Goal: Task Accomplishment & Management: Use online tool/utility

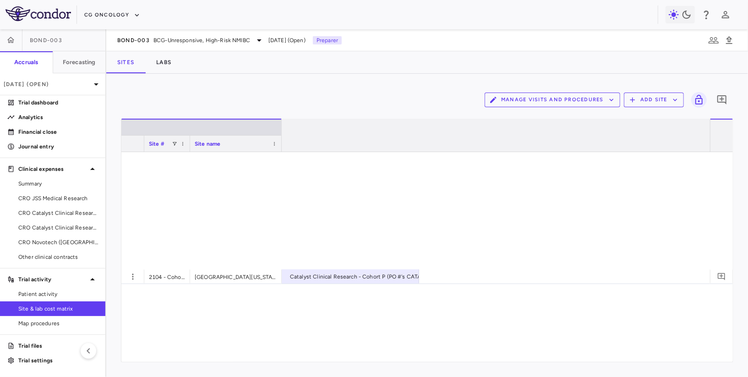
scroll to position [0, 630]
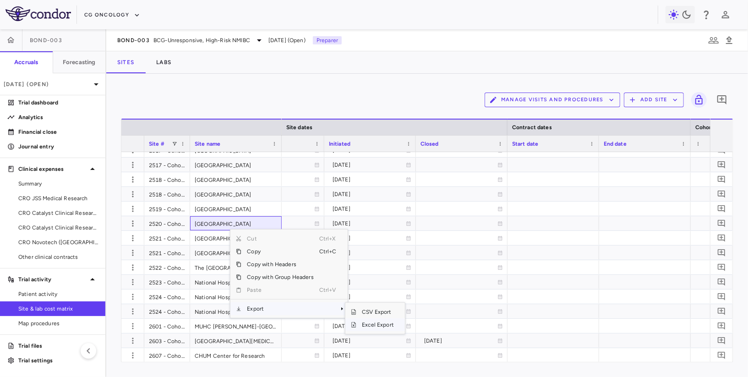
click at [372, 322] on span "Excel Export" at bounding box center [377, 324] width 43 height 13
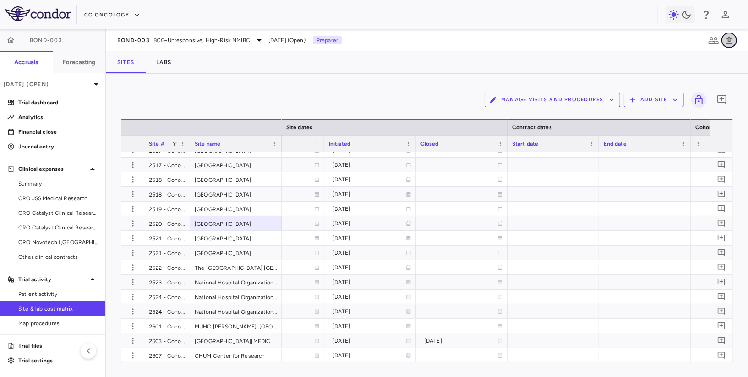
click at [735, 42] on button "button" at bounding box center [729, 41] width 16 height 16
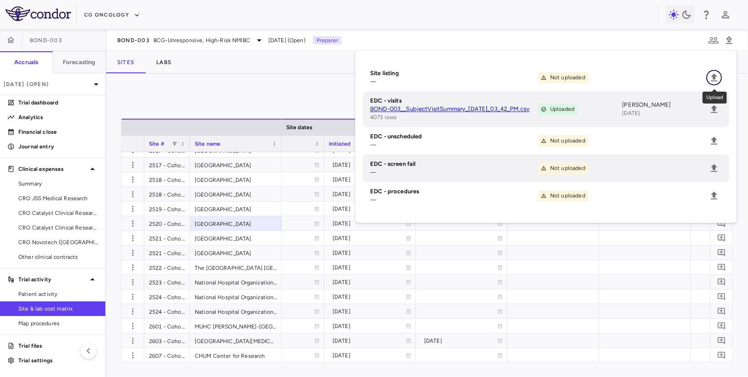
click at [712, 80] on icon "Upload" at bounding box center [713, 77] width 11 height 11
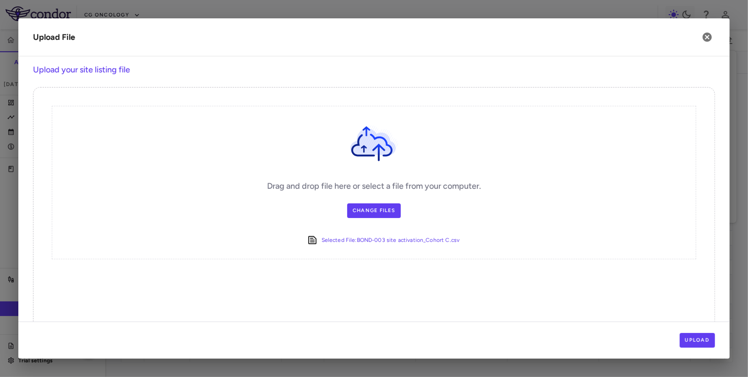
click at [689, 350] on div "Upload" at bounding box center [373, 339] width 711 height 37
click at [690, 342] on button "Upload" at bounding box center [697, 340] width 36 height 15
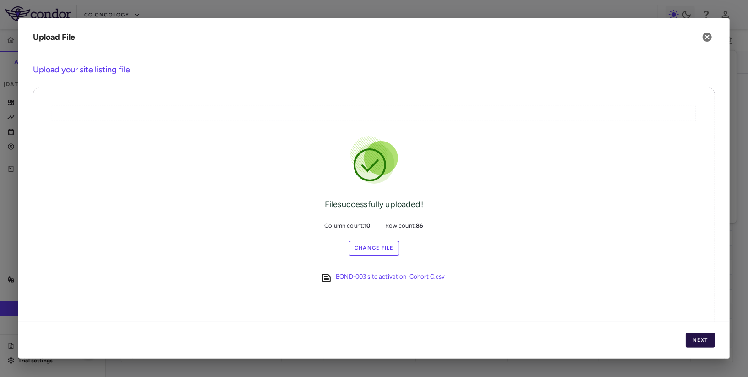
click at [690, 342] on button "Next" at bounding box center [699, 340] width 29 height 15
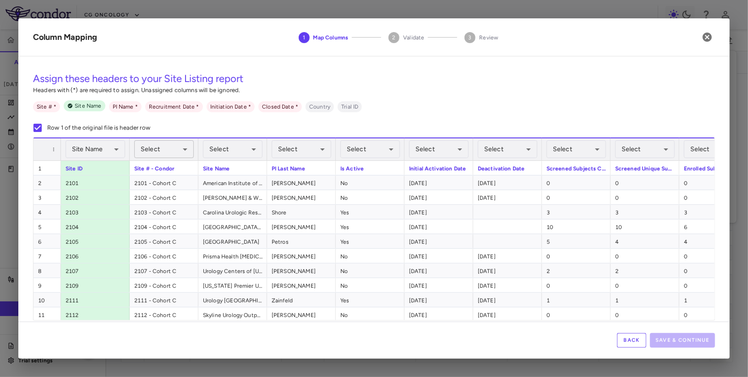
click at [172, 156] on body "Skip to sidebar Skip to main content CG Oncology BOND-003 Accruals Forecasting …" at bounding box center [374, 188] width 748 height 377
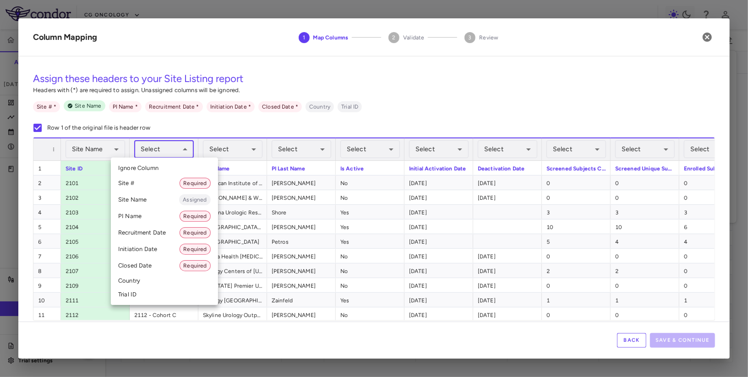
click at [163, 180] on li "Site # Required" at bounding box center [164, 183] width 107 height 16
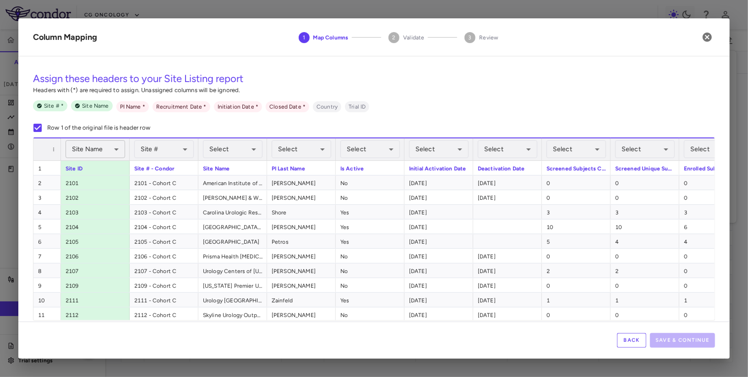
click at [80, 148] on body "Skip to sidebar Skip to main content CG Oncology BOND-003 Accruals Forecasting …" at bounding box center [374, 188] width 748 height 377
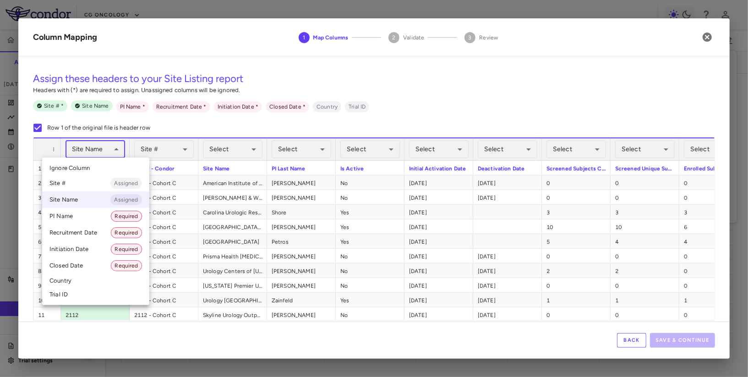
click at [84, 163] on li "Ignore Column" at bounding box center [95, 168] width 107 height 14
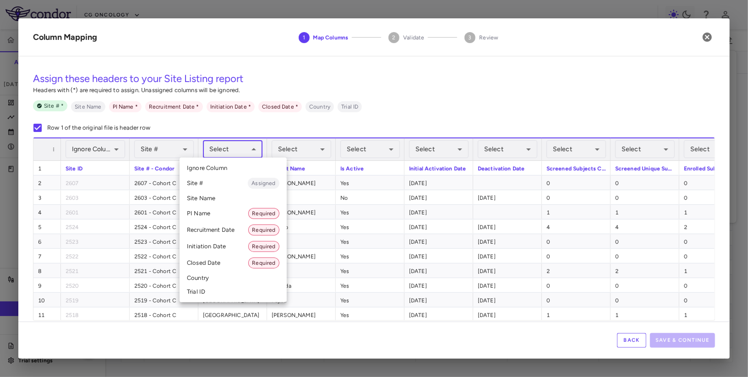
click at [230, 148] on body "Skip to sidebar Skip to main content CG Oncology BOND-003 Accruals Forecasting …" at bounding box center [374, 188] width 748 height 377
click at [252, 122] on div at bounding box center [374, 188] width 748 height 377
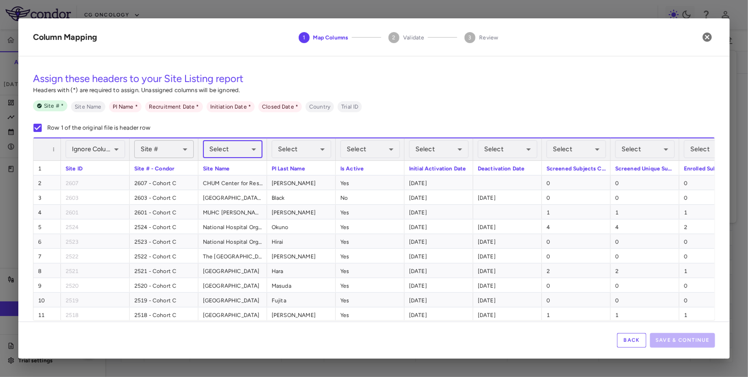
click at [166, 148] on body "Skip to sidebar Skip to main content CG Oncology BOND-003 Accruals Forecasting …" at bounding box center [374, 188] width 748 height 377
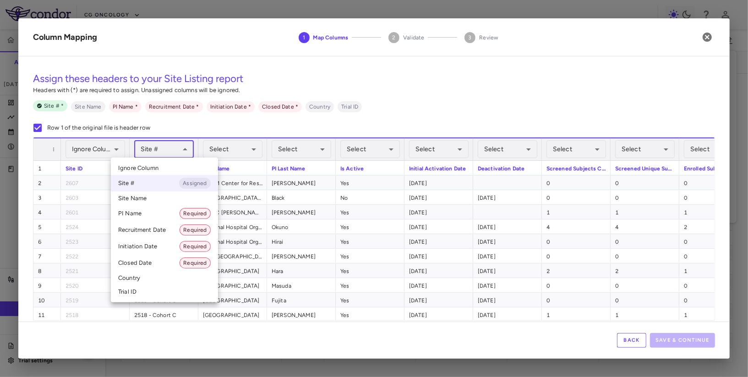
click at [159, 185] on li "Site # Assigned" at bounding box center [164, 183] width 107 height 16
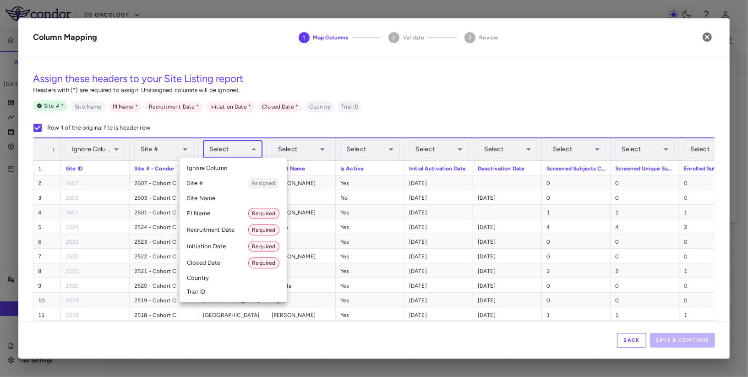
click at [233, 150] on body "Skip to sidebar Skip to main content CG Oncology BOND-003 Accruals Forecasting …" at bounding box center [374, 188] width 748 height 377
click at [231, 205] on li "Site Name" at bounding box center [232, 198] width 107 height 14
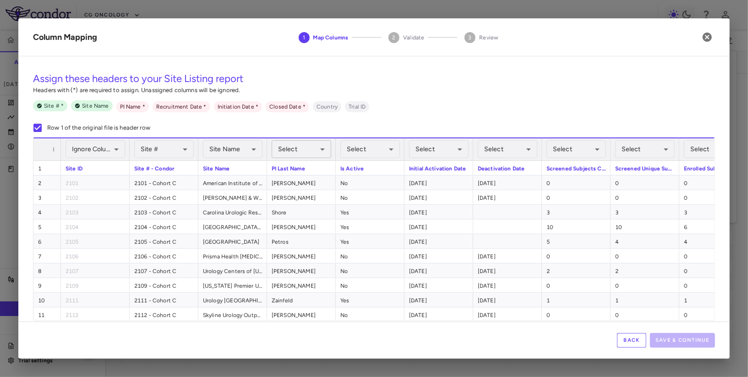
click at [295, 152] on body "Skip to sidebar Skip to main content CG Oncology BOND-003 Accruals Forecasting …" at bounding box center [374, 188] width 748 height 377
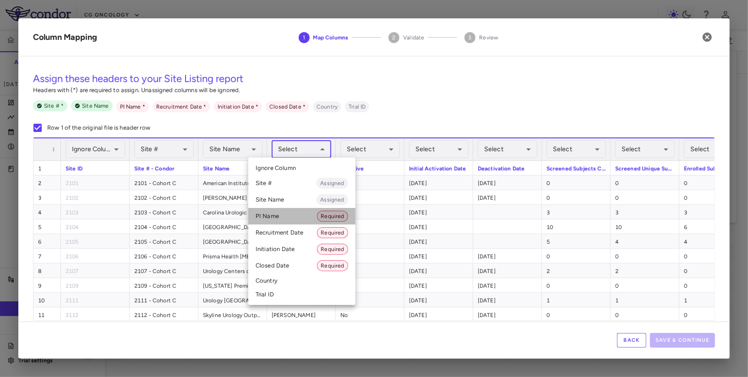
click at [286, 222] on li "PI Name Required" at bounding box center [301, 216] width 107 height 16
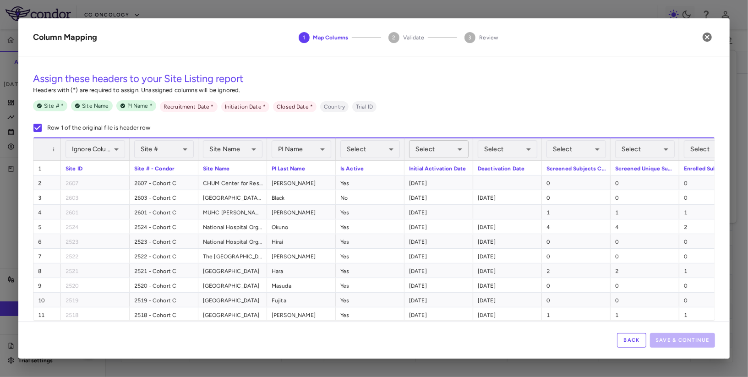
click at [427, 148] on body "Skip to sidebar Skip to main content CG Oncology BOND-003 Accruals Forecasting …" at bounding box center [374, 188] width 748 height 377
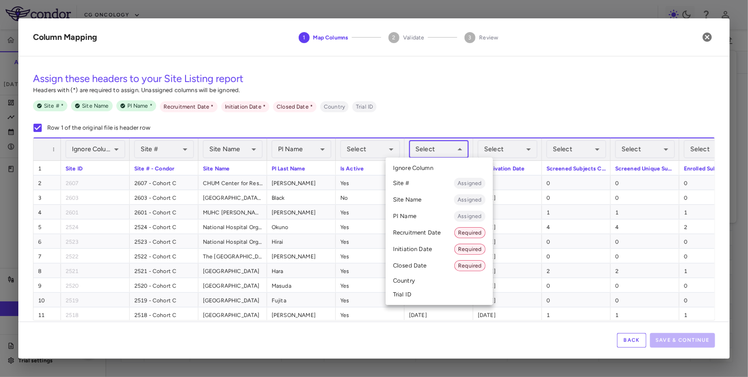
click at [324, 233] on div at bounding box center [374, 188] width 748 height 377
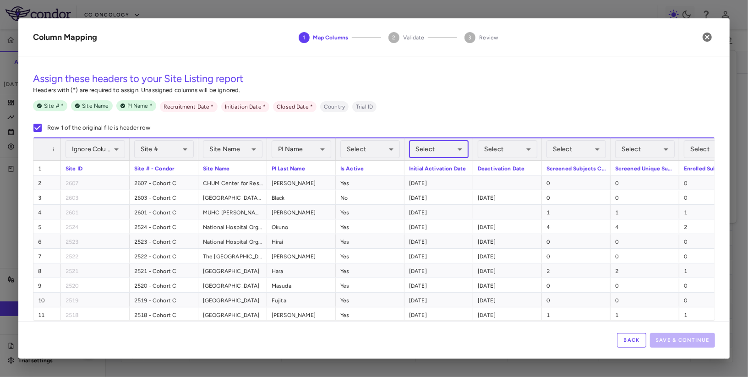
click at [633, 343] on button "Back" at bounding box center [631, 340] width 29 height 15
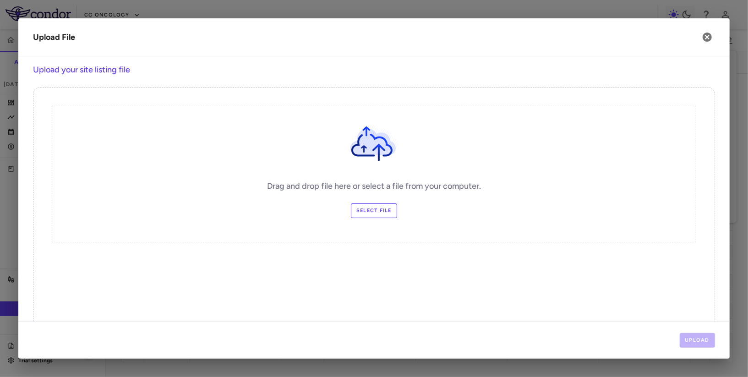
click at [380, 201] on div "Drag and drop file here or select a file from your computer. Select file" at bounding box center [374, 174] width 644 height 136
click at [705, 337] on button "Upload" at bounding box center [697, 340] width 36 height 15
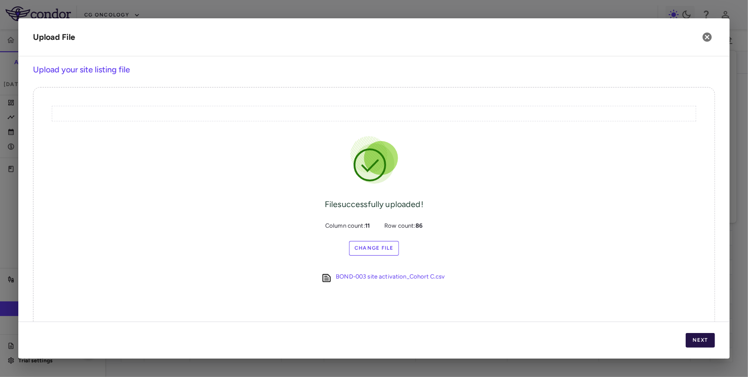
click at [705, 337] on button "Next" at bounding box center [699, 340] width 29 height 15
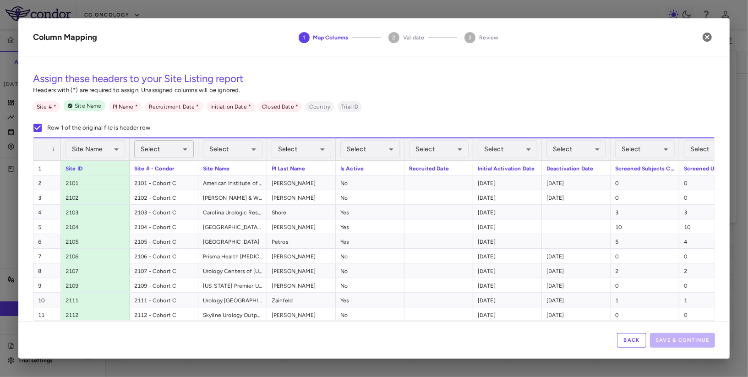
click at [185, 149] on body "Skip to sidebar Skip to main content CG Oncology BOND-003 Accruals Forecasting …" at bounding box center [374, 188] width 748 height 377
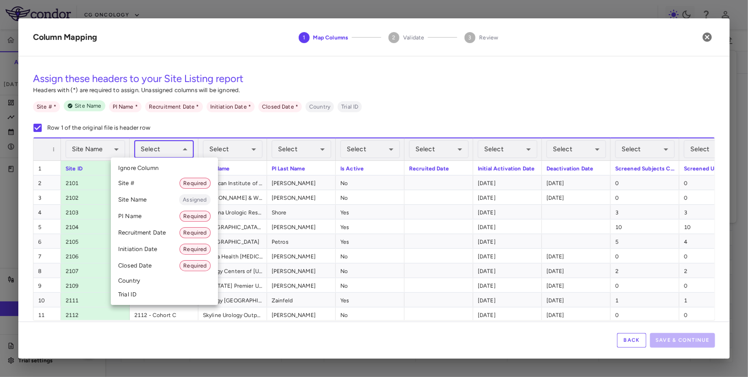
click at [168, 179] on li "Site # Required" at bounding box center [164, 183] width 107 height 16
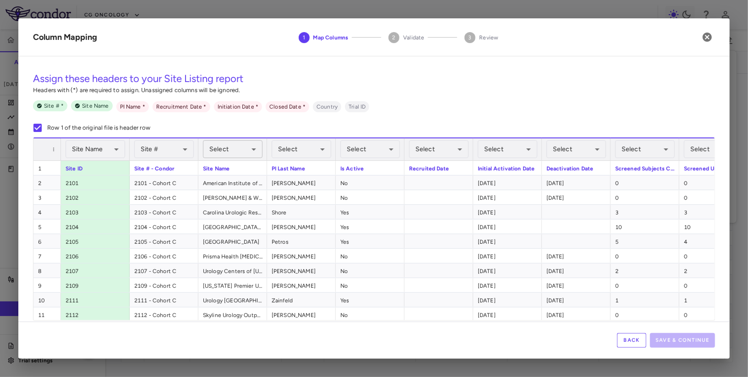
click at [215, 154] on body "Skip to sidebar Skip to main content CG Oncology BOND-003 Accruals Forecasting …" at bounding box center [374, 188] width 748 height 377
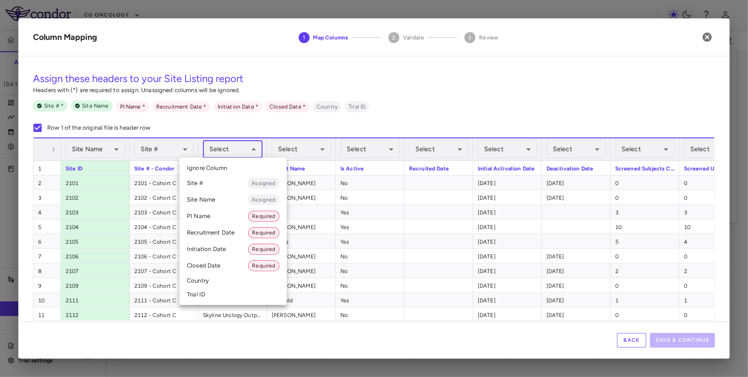
click at [220, 202] on li "Site Name Assigned" at bounding box center [232, 199] width 107 height 16
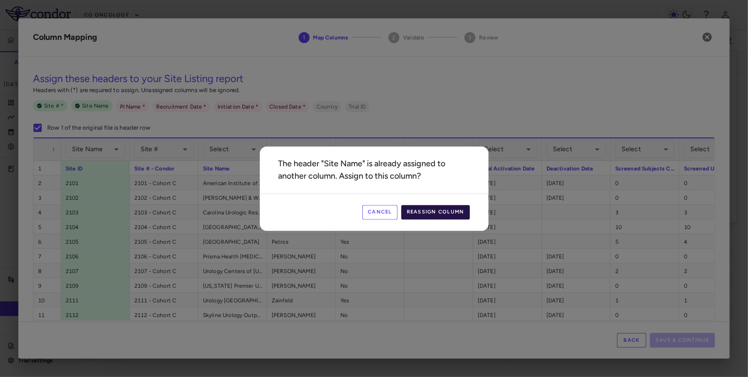
click at [433, 210] on button "Reassign Column" at bounding box center [435, 212] width 69 height 15
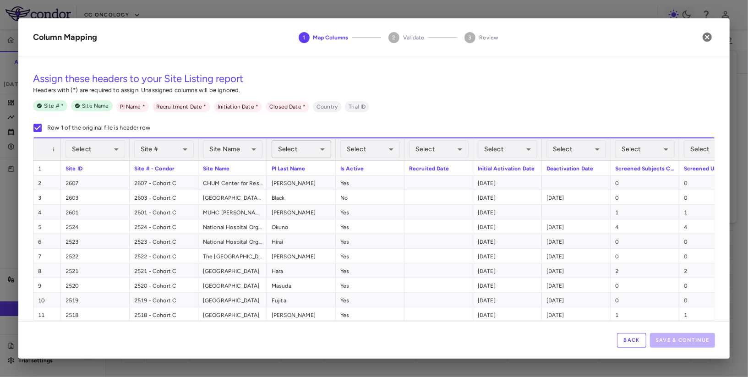
click at [294, 150] on body "Skip to sidebar Skip to main content CG Oncology BOND-003 Accruals Forecasting …" at bounding box center [374, 188] width 748 height 377
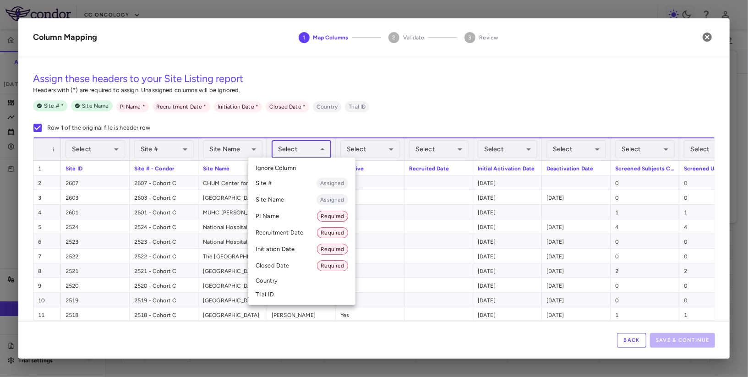
click at [296, 220] on li "PI Name Required" at bounding box center [301, 216] width 107 height 16
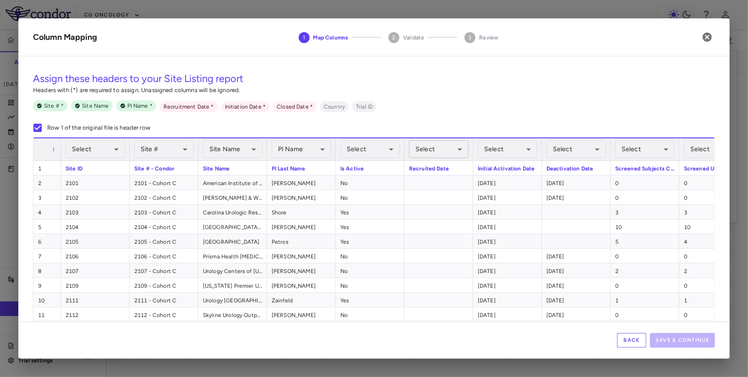
click at [438, 150] on body "Skip to sidebar Skip to main content CG Oncology BOND-003 Accruals Forecasting …" at bounding box center [374, 188] width 748 height 377
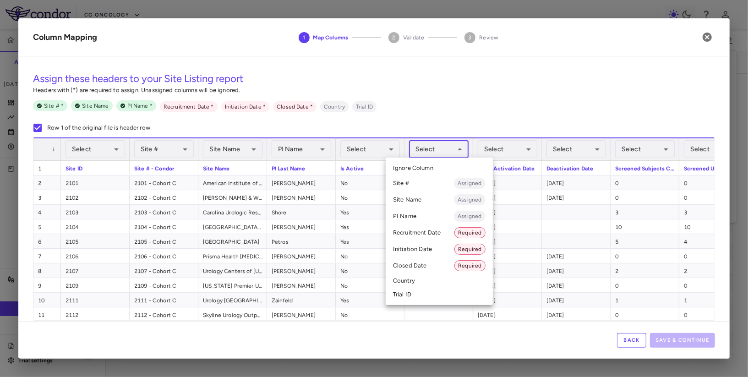
click at [424, 236] on li "Recruitment Date Required" at bounding box center [438, 232] width 107 height 16
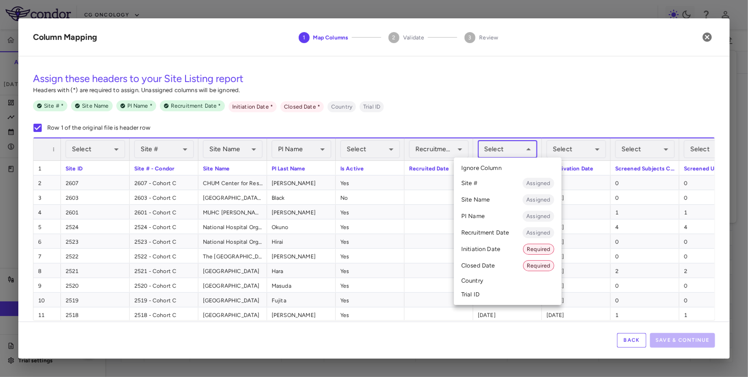
click at [504, 156] on body "Skip to sidebar Skip to main content CG Oncology BOND-003 Accruals Forecasting …" at bounding box center [374, 188] width 748 height 377
click at [495, 252] on li "Initiation Date Required" at bounding box center [508, 249] width 108 height 16
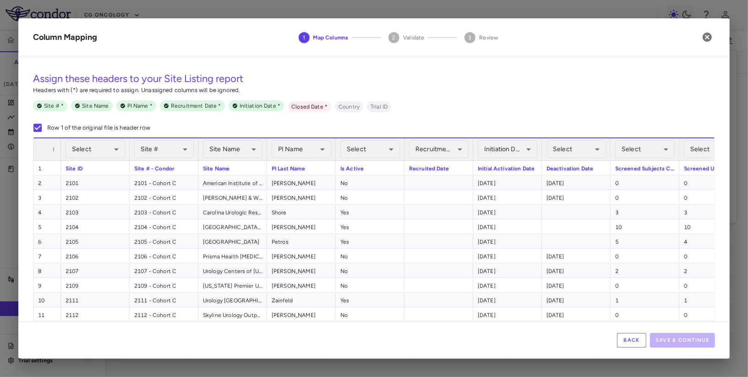
click at [558, 159] on div "Select ​" at bounding box center [576, 149] width 60 height 22
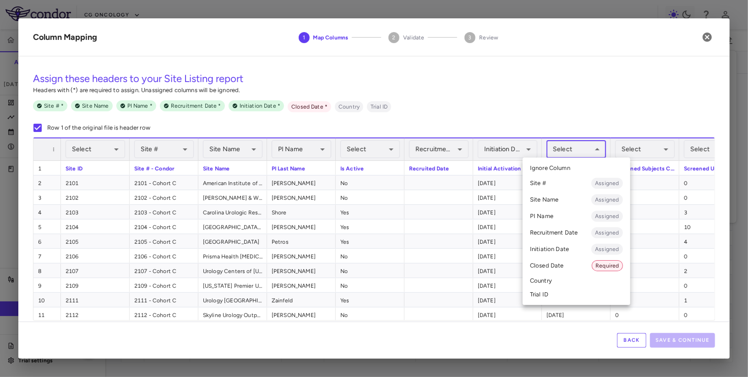
click at [560, 155] on body "Skip to sidebar Skip to main content CG Oncology BOND-003 Accruals Forecasting …" at bounding box center [374, 188] width 748 height 377
click at [556, 266] on li "Closed Date Required" at bounding box center [576, 265] width 108 height 16
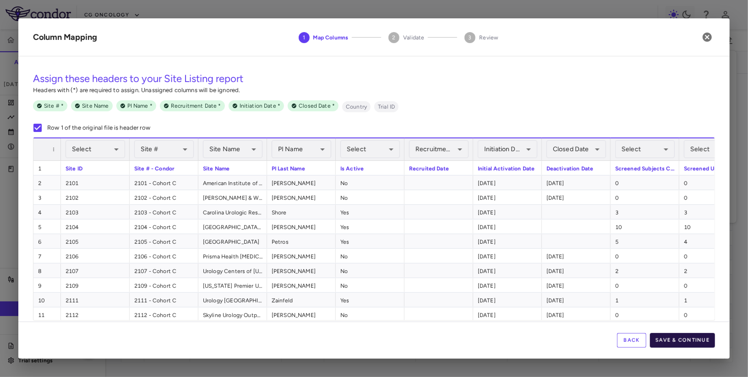
click at [689, 337] on button "Save & Continue" at bounding box center [682, 340] width 65 height 15
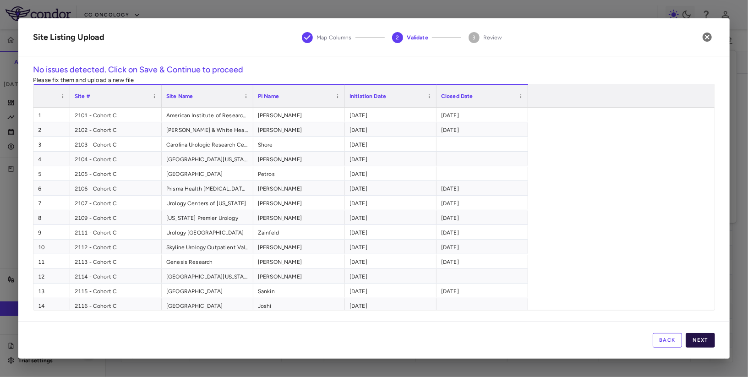
click at [699, 337] on button "Next" at bounding box center [699, 340] width 29 height 15
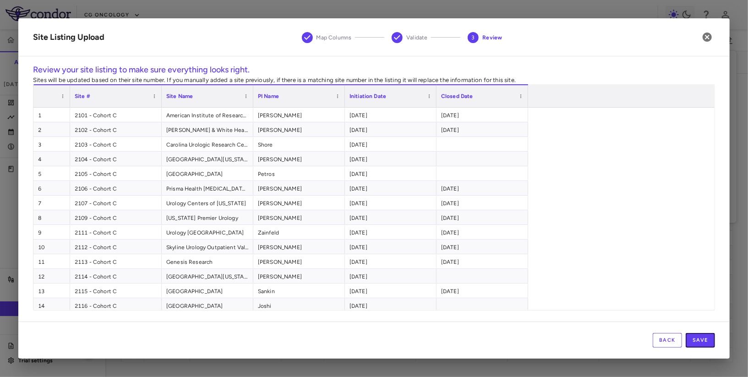
click at [699, 337] on button "Save" at bounding box center [699, 340] width 29 height 15
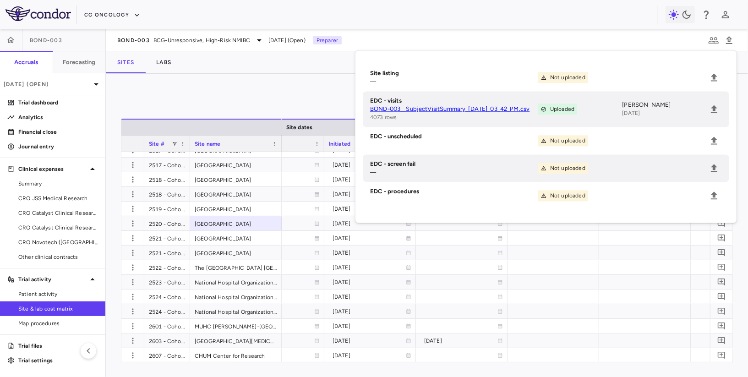
click at [43, 307] on span "Site & lab cost matrix" at bounding box center [58, 308] width 80 height 8
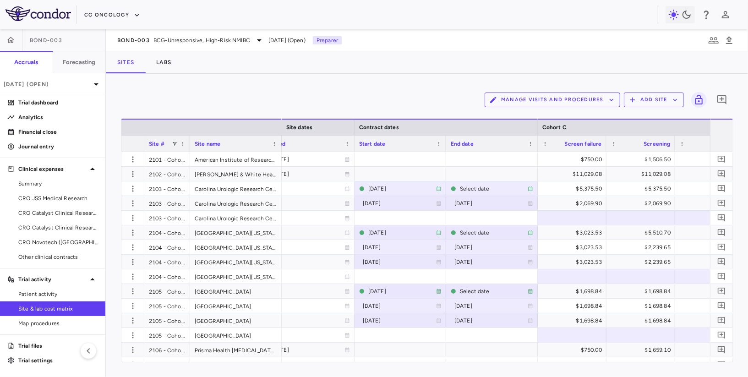
click at [177, 143] on div "Site #" at bounding box center [167, 144] width 37 height 16
click at [174, 143] on span at bounding box center [174, 143] width 5 height 5
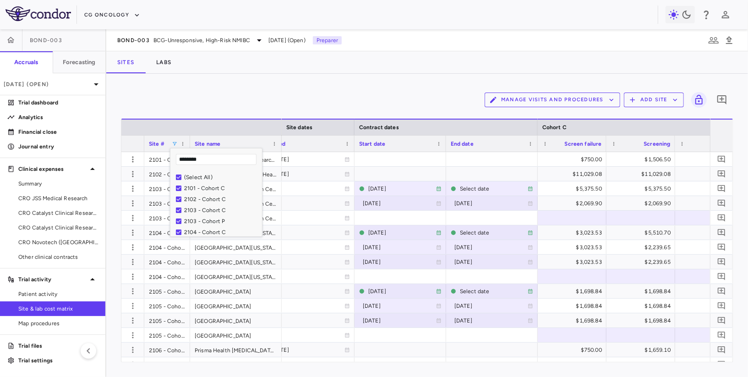
type input "********"
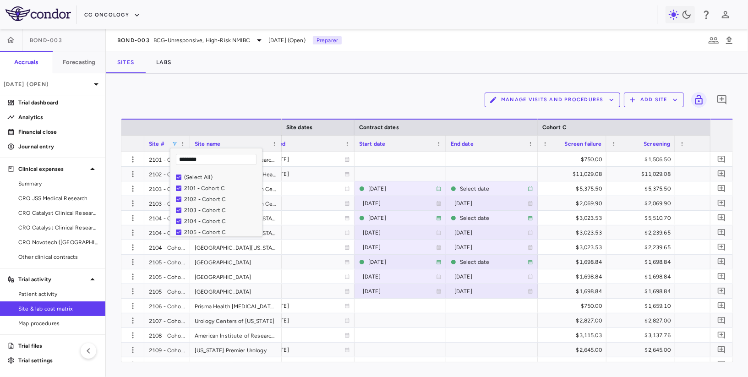
click at [375, 84] on div "Manage Visits and Procedures Add Site 0 Press ENTER to sort. Press ALT DOWN to …" at bounding box center [426, 225] width 641 height 303
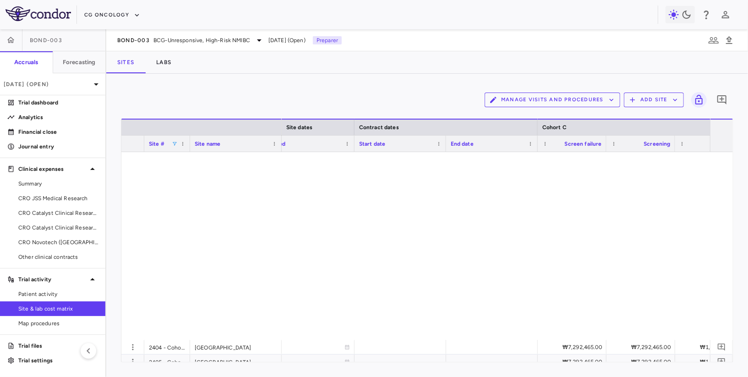
scroll to position [1360, 0]
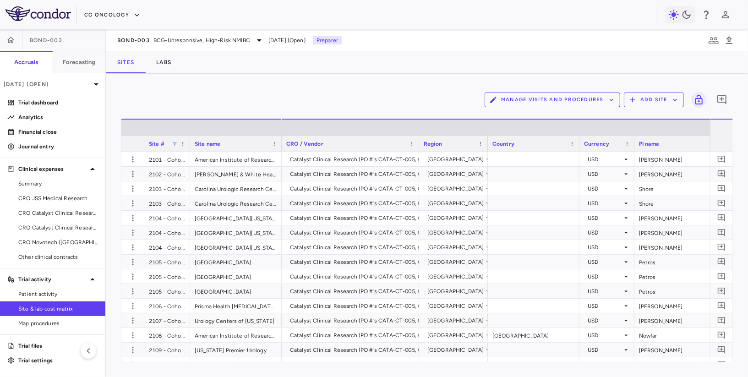
click at [175, 143] on span at bounding box center [174, 143] width 5 height 5
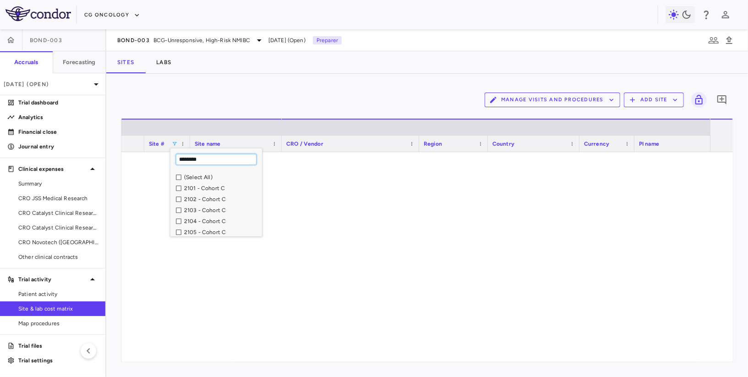
click at [209, 157] on input "********" at bounding box center [216, 159] width 81 height 11
click at [205, 157] on input "********" at bounding box center [216, 159] width 81 height 11
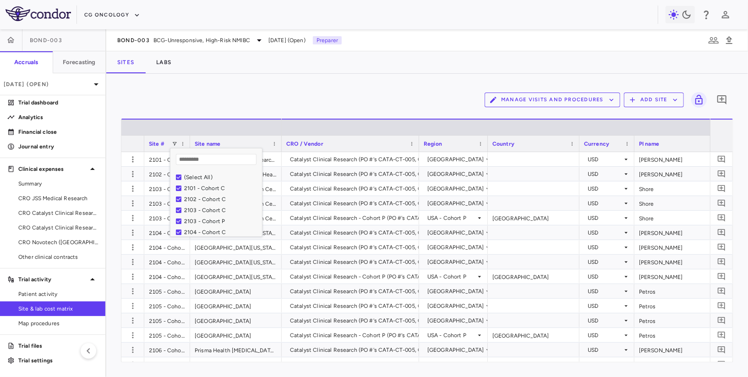
click at [213, 88] on div "Manage Visits and Procedures Add Site 0" at bounding box center [427, 99] width 612 height 23
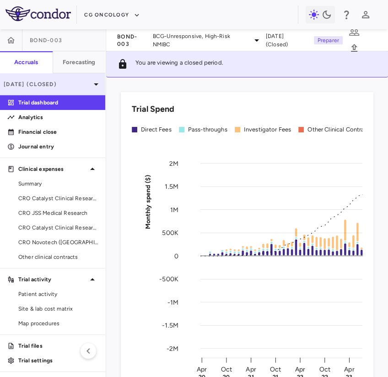
click at [76, 86] on p "[DATE] (Closed)" at bounding box center [47, 84] width 87 height 8
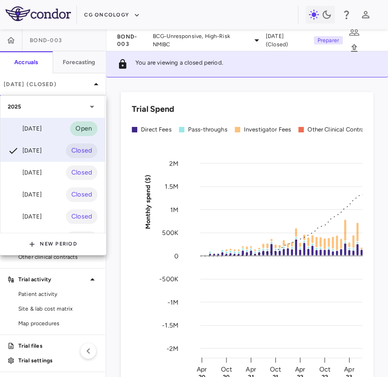
click at [42, 131] on div "[DATE]" at bounding box center [25, 128] width 34 height 11
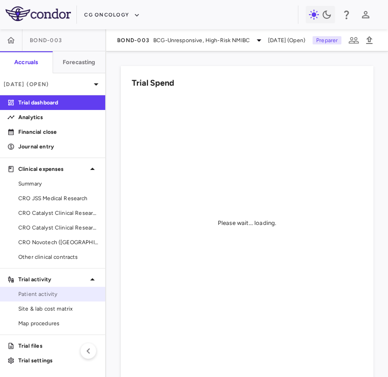
click at [56, 298] on link "Patient activity" at bounding box center [52, 294] width 105 height 14
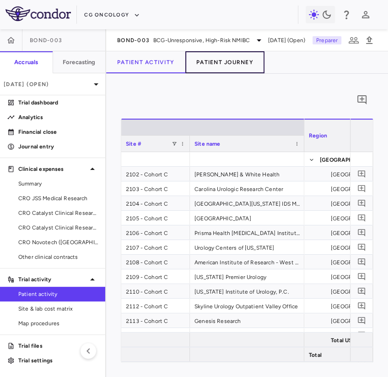
click at [222, 66] on button "Patient Journey" at bounding box center [224, 62] width 79 height 22
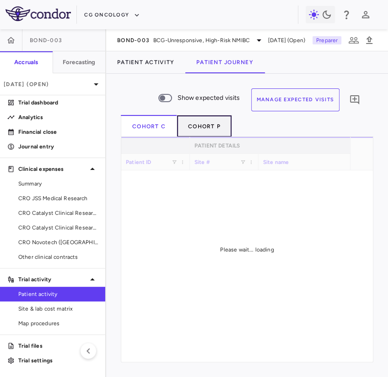
click at [215, 123] on button "Cohort P" at bounding box center [204, 126] width 55 height 22
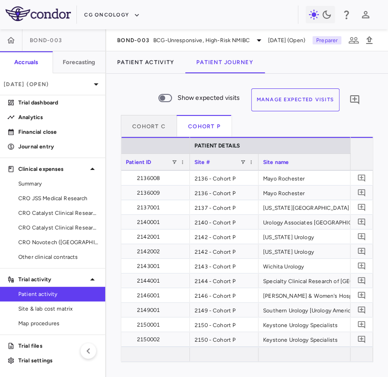
scroll to position [376, 0]
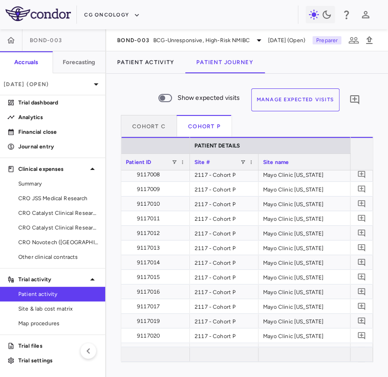
click at [222, 161] on div "Site #" at bounding box center [218, 161] width 46 height 11
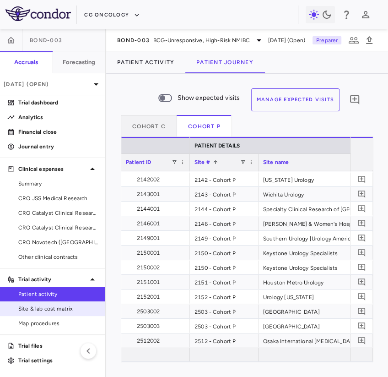
click at [55, 310] on span "Site & lab cost matrix" at bounding box center [58, 308] width 80 height 8
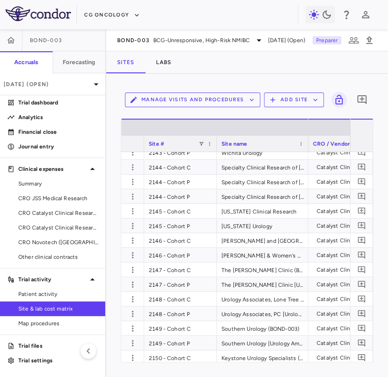
drag, startPoint x: 189, startPoint y: 142, endPoint x: 216, endPoint y: 145, distance: 27.2
click at [216, 145] on div at bounding box center [217, 144] width 4 height 16
